Goal: Share content: Share content

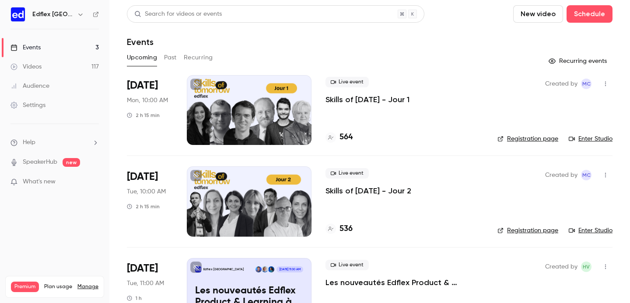
scroll to position [41, 0]
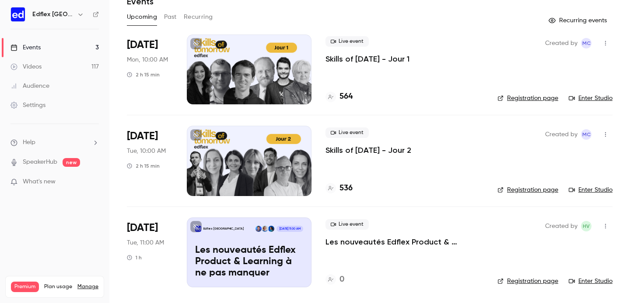
click at [243, 260] on p "Les nouveautés Edflex Product & Learning à ne pas manquer" at bounding box center [249, 262] width 108 height 34
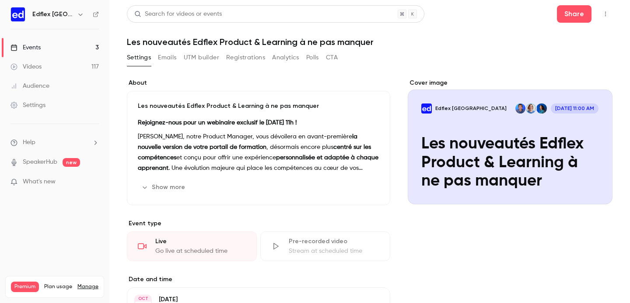
click at [475, 40] on h1 "Les nouveautés Edflex Product & Learning à ne pas manquer" at bounding box center [369, 42] width 485 height 10
click at [574, 17] on button "Share" at bounding box center [574, 13] width 35 height 17
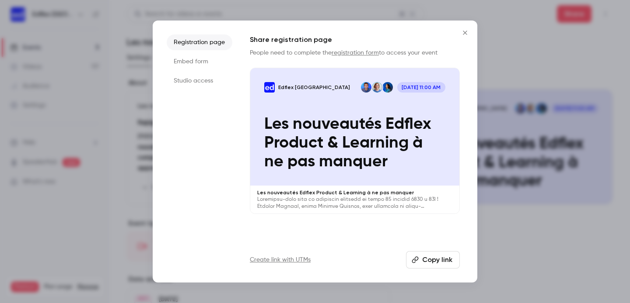
click at [431, 261] on button "Copy link" at bounding box center [433, 259] width 54 height 17
click at [464, 34] on icon "Close" at bounding box center [465, 32] width 10 height 7
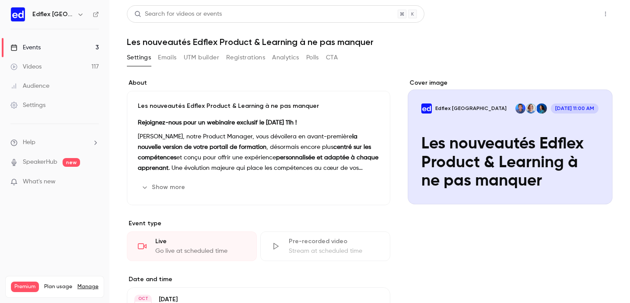
click at [580, 13] on button "Share" at bounding box center [574, 13] width 35 height 17
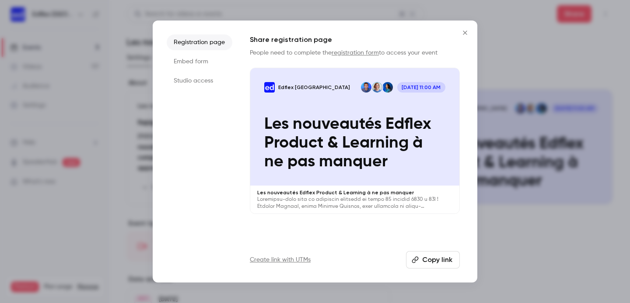
click at [428, 258] on button "Copy link" at bounding box center [433, 259] width 54 height 17
